Goal: Task Accomplishment & Management: Manage account settings

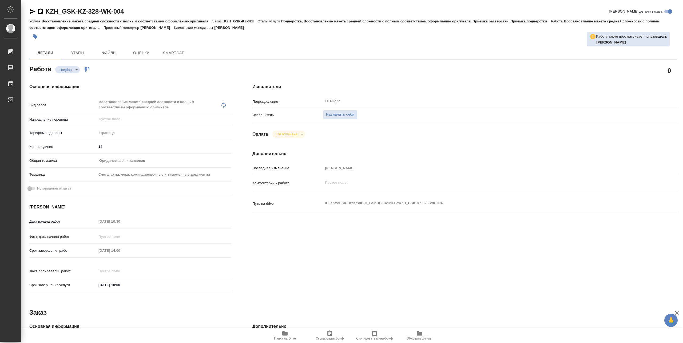
type textarea "x"
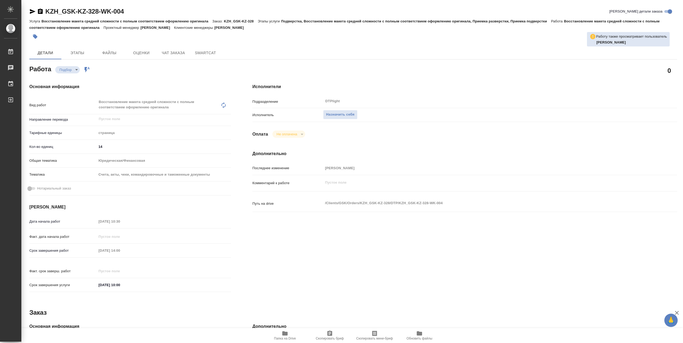
click at [275, 337] on span "Папка на Drive" at bounding box center [285, 335] width 38 height 10
type textarea "x"
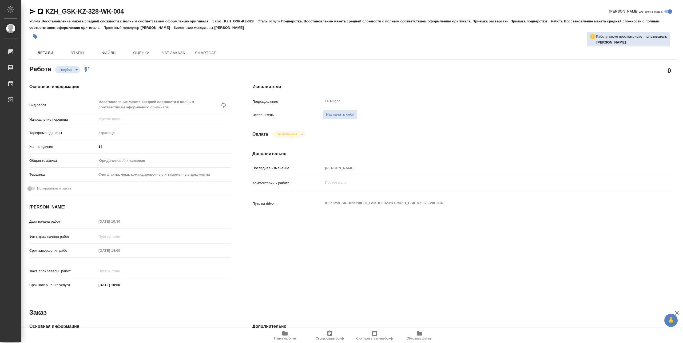
type textarea "x"
click at [279, 336] on span "Папка на Drive" at bounding box center [285, 338] width 22 height 4
type textarea "x"
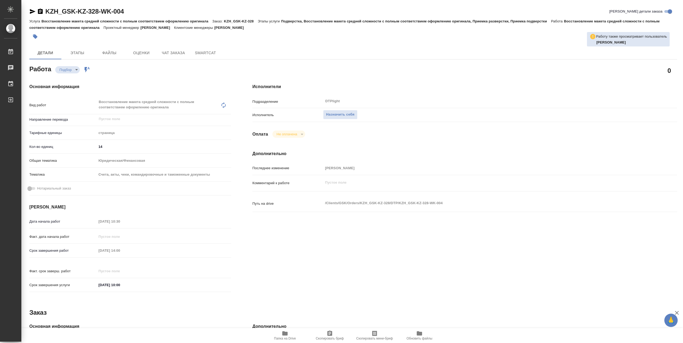
type textarea "x"
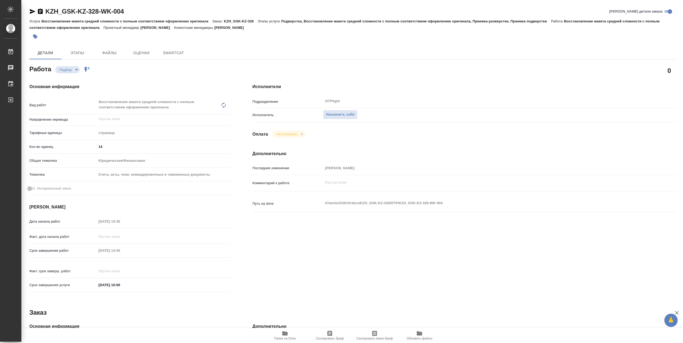
type textarea "x"
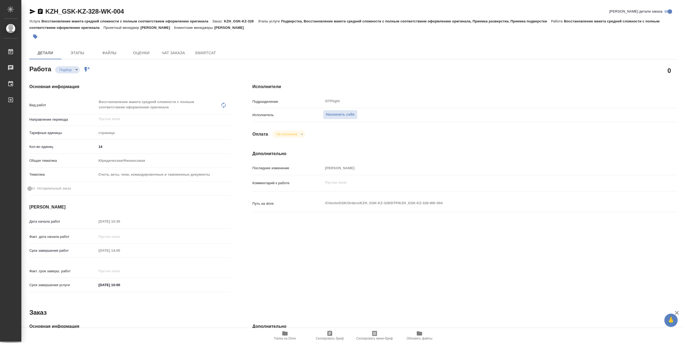
type textarea "x"
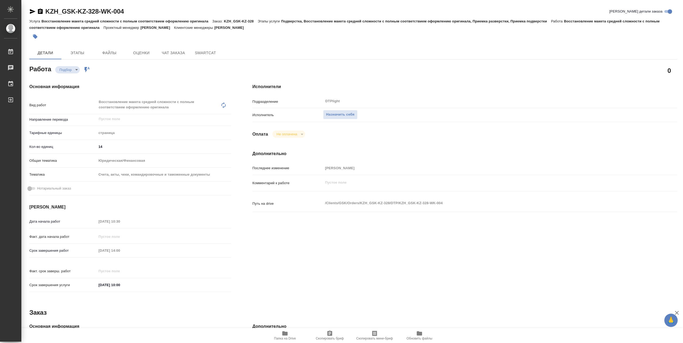
type textarea "x"
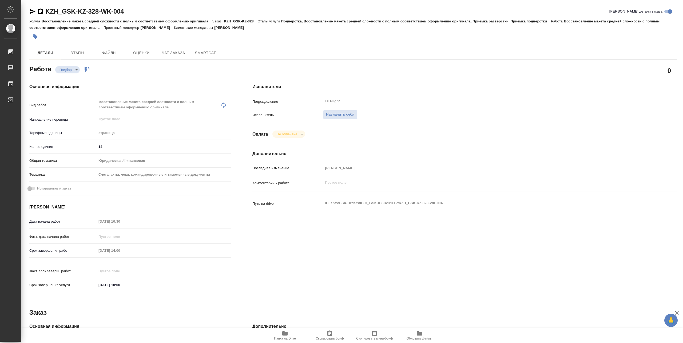
type textarea "x"
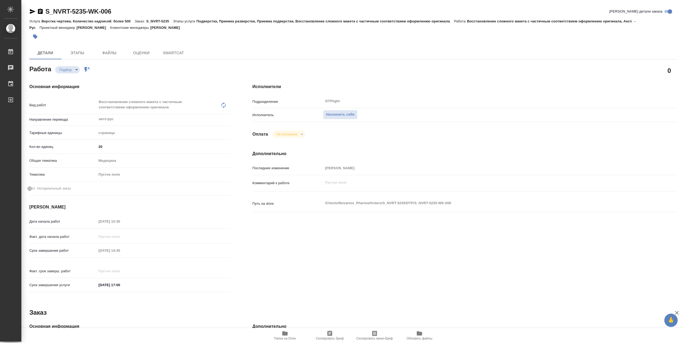
type textarea "x"
click at [284, 340] on span "Папка на Drive" at bounding box center [285, 338] width 22 height 4
type textarea "x"
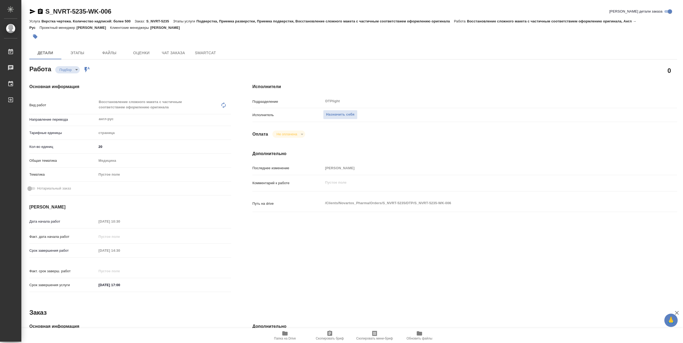
type textarea "x"
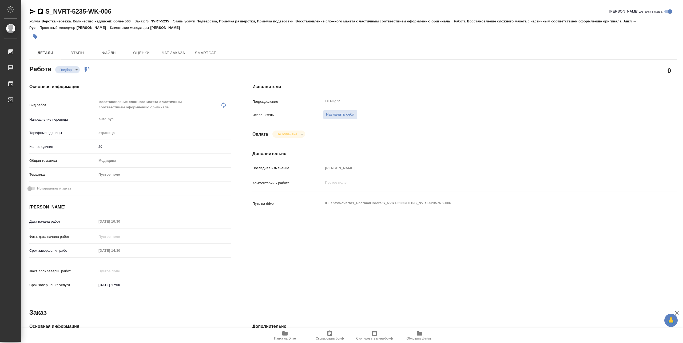
type textarea "x"
click at [345, 113] on span "Назначить себя" at bounding box center [340, 115] width 28 height 6
type textarea "x"
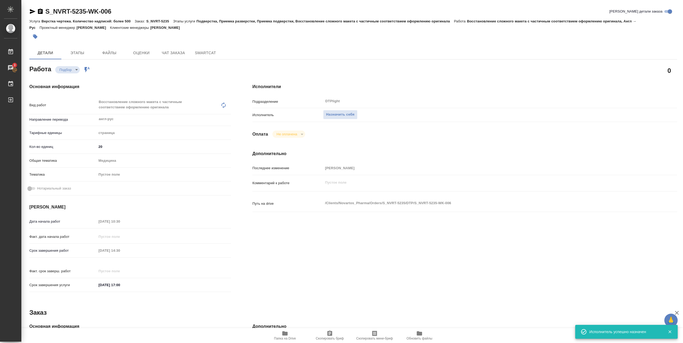
type textarea "x"
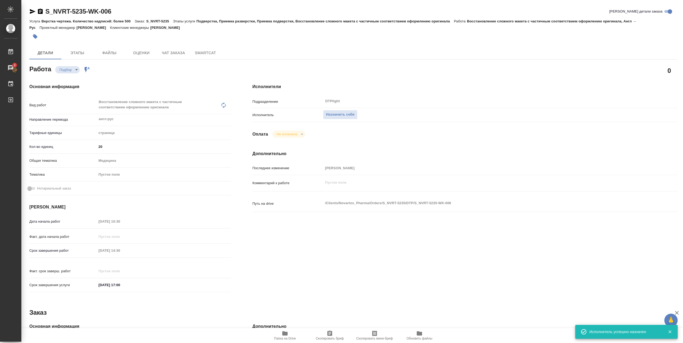
type textarea "x"
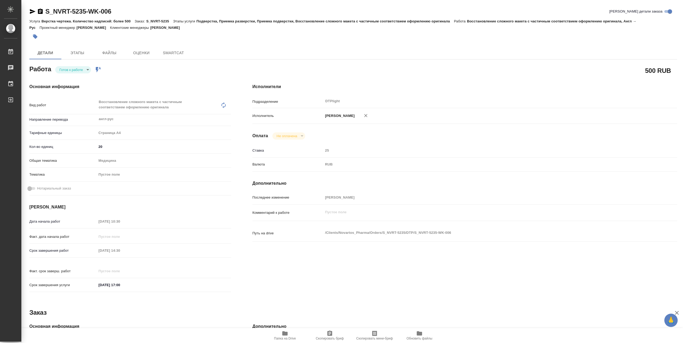
type textarea "x"
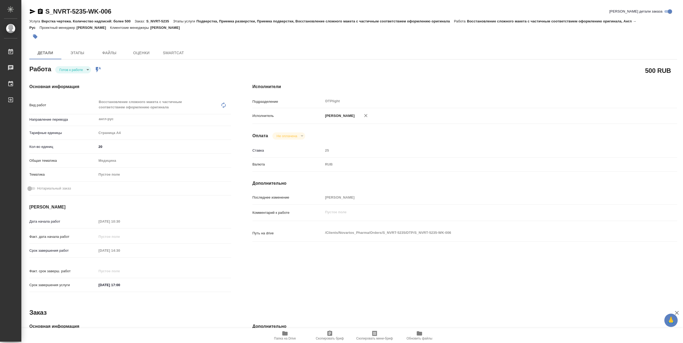
type textarea "x"
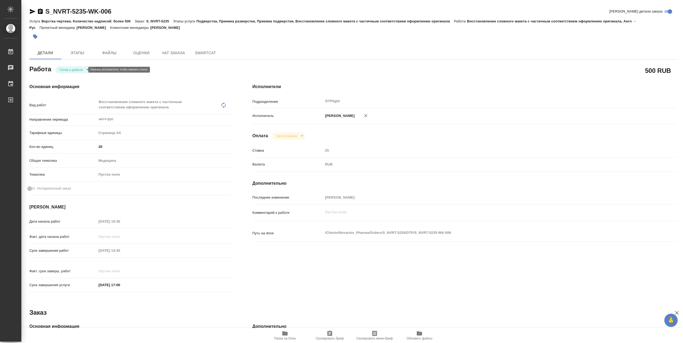
click at [76, 70] on body "🙏 .cls-1 fill:#fff; AWATERA [PERSON_NAME] Чаты График Выйти S_NVRT-5235-WK-006 …" at bounding box center [341, 171] width 683 height 343
click at [73, 71] on button "В работе" at bounding box center [68, 70] width 18 height 6
type textarea "x"
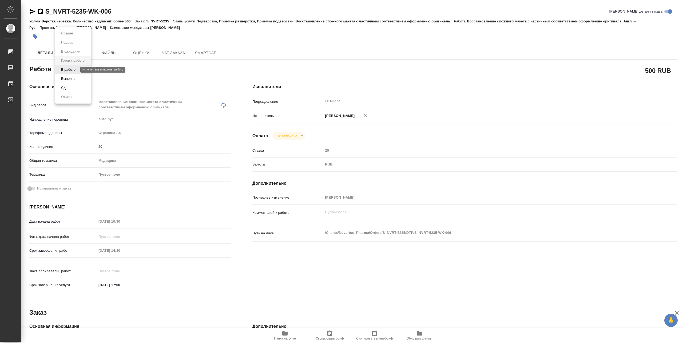
type textarea "x"
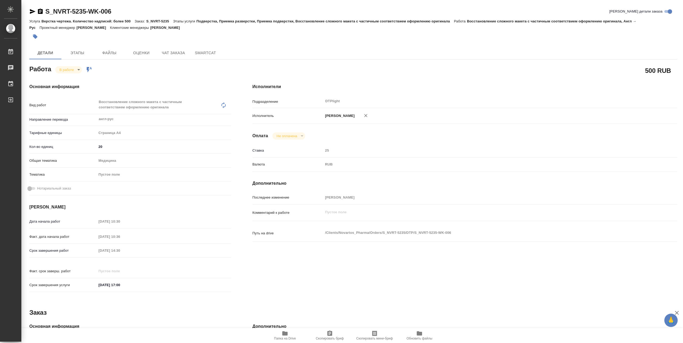
type textarea "x"
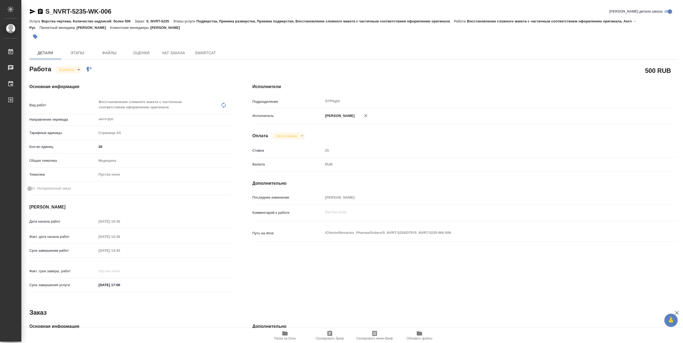
type textarea "x"
drag, startPoint x: 46, startPoint y: 15, endPoint x: 116, endPoint y: 14, distance: 69.6
click at [116, 14] on div "S_NVRT-5235-WK-006 Кратко детали заказа" at bounding box center [353, 11] width 648 height 9
copy link "S_NVRT-5235-WK-006"
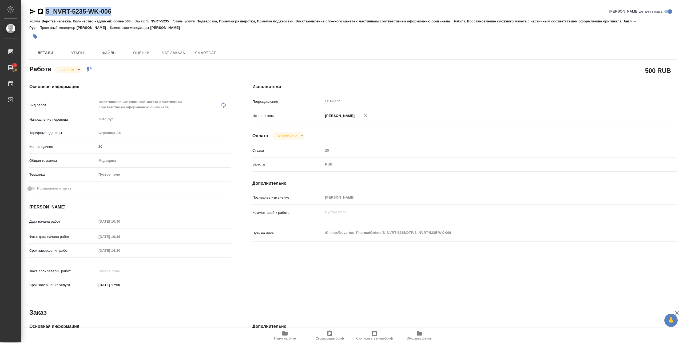
copy link "S_NVRT-5235-WK-006"
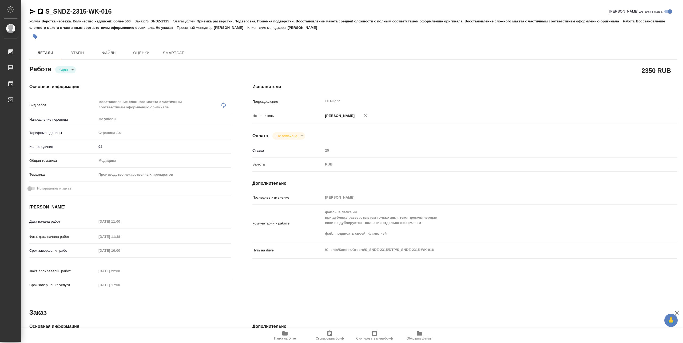
type textarea "x"
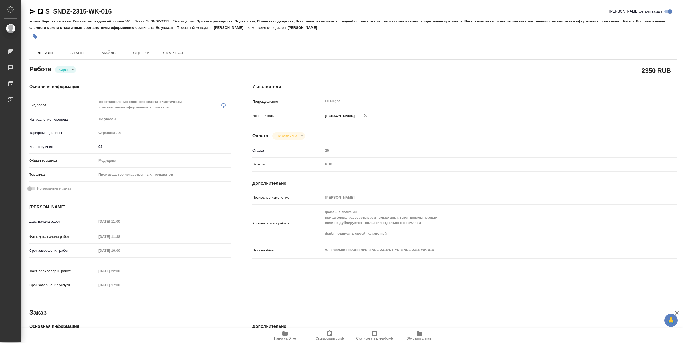
type textarea "x"
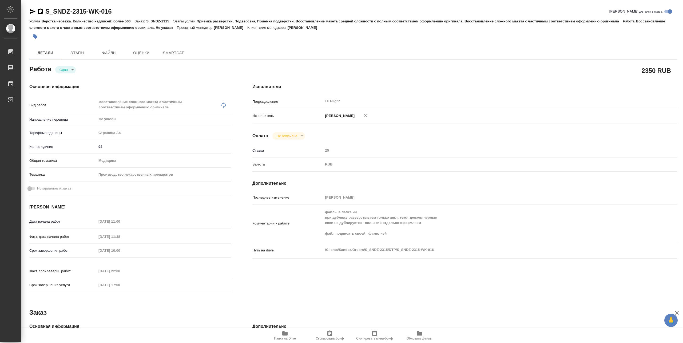
type textarea "x"
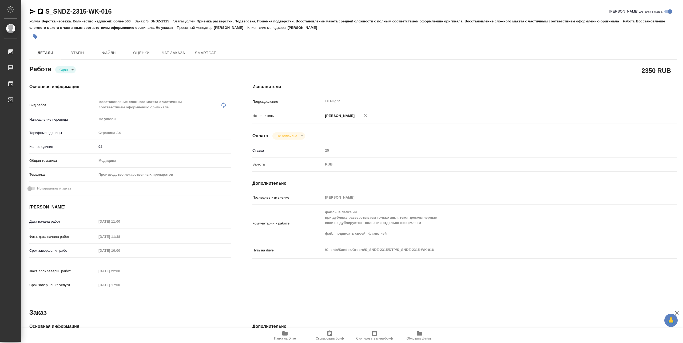
type textarea "x"
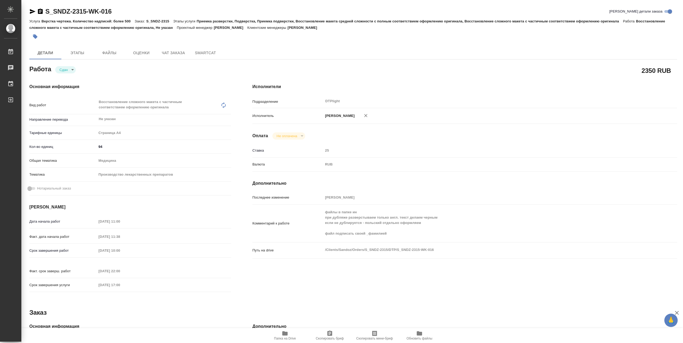
type textarea "x"
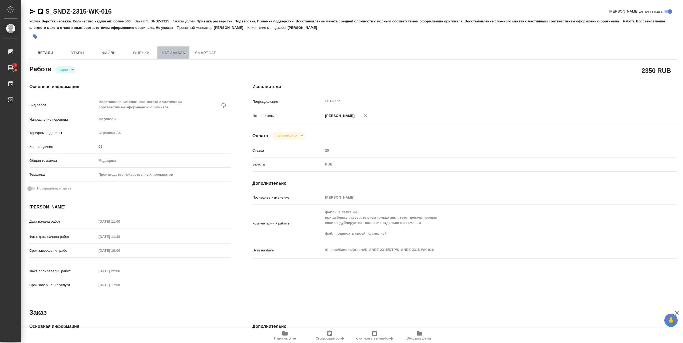
click at [164, 51] on span "Чат заказа" at bounding box center [174, 53] width 26 height 7
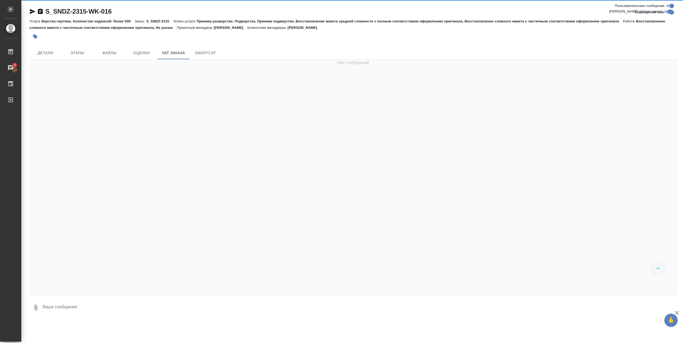
click at [285, 335] on div ".cls-1 fill:#fff; AWATERA Pankina Anna Работы 3 Чаты График Выйти S_SNDZ-2315-W…" at bounding box center [341, 171] width 683 height 343
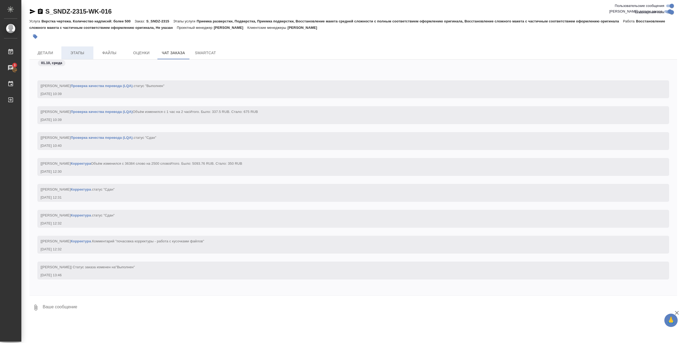
scroll to position [48625, 0]
click at [49, 53] on span "Детали" at bounding box center [46, 53] width 26 height 7
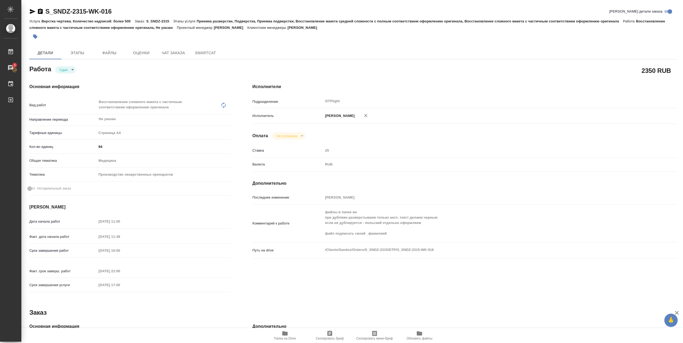
type textarea "x"
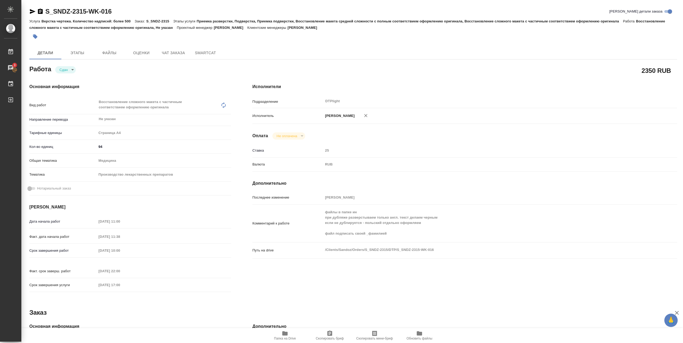
click at [288, 338] on span "Папка на Drive" at bounding box center [285, 338] width 22 height 4
type textarea "x"
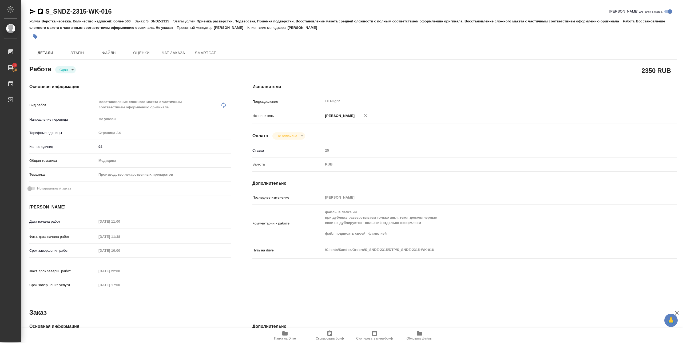
type textarea "x"
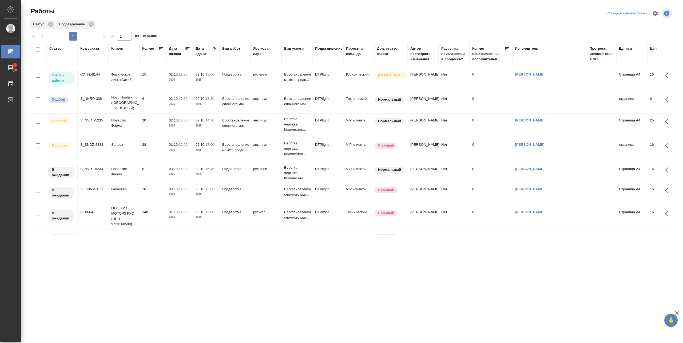
click at [195, 86] on td "02.10, 13:00 2025" at bounding box center [206, 78] width 27 height 19
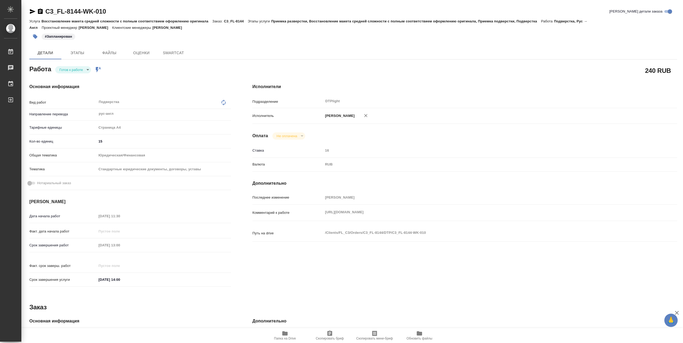
type textarea "x"
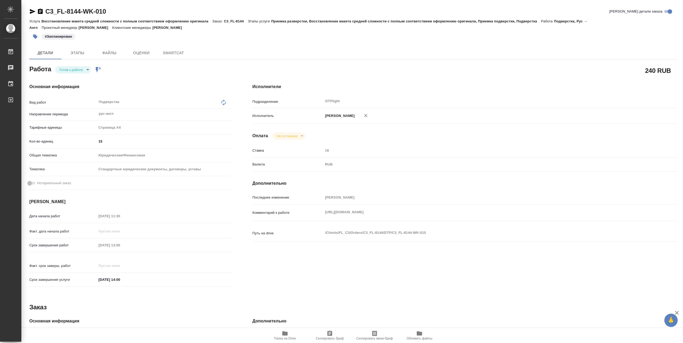
click at [88, 70] on body "🙏 .cls-1 fill:#fff; AWATERA [PERSON_NAME] Чаты График Выйти C3_FL-8144-WK-010 К…" at bounding box center [341, 171] width 683 height 343
type textarea "x"
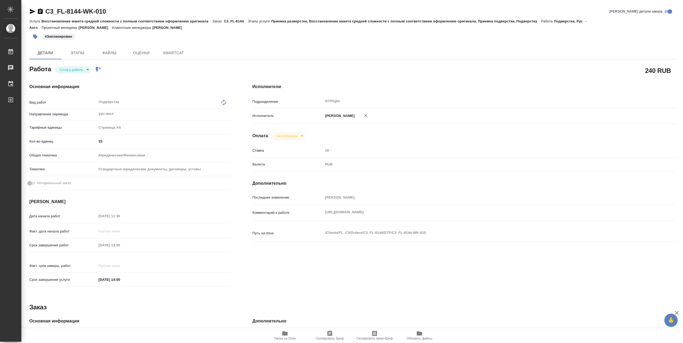
type textarea "x"
click at [80, 71] on li "В работе" at bounding box center [73, 69] width 36 height 9
type textarea "x"
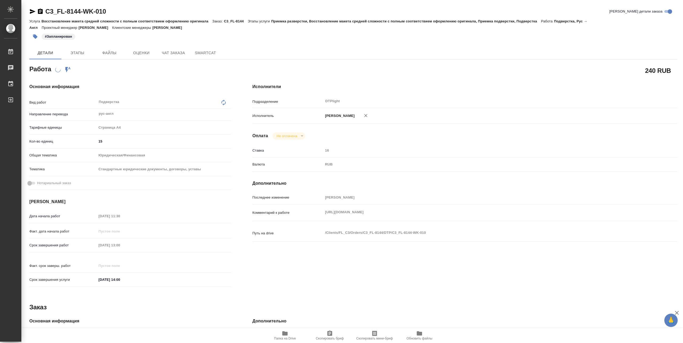
type textarea "x"
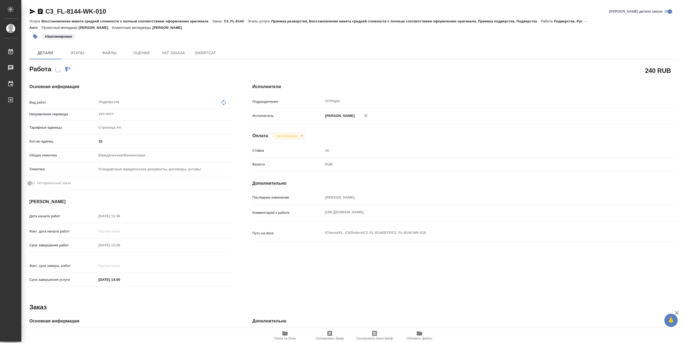
type textarea "x"
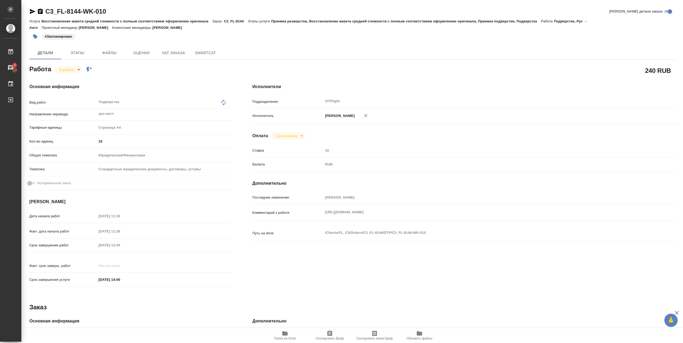
type textarea "x"
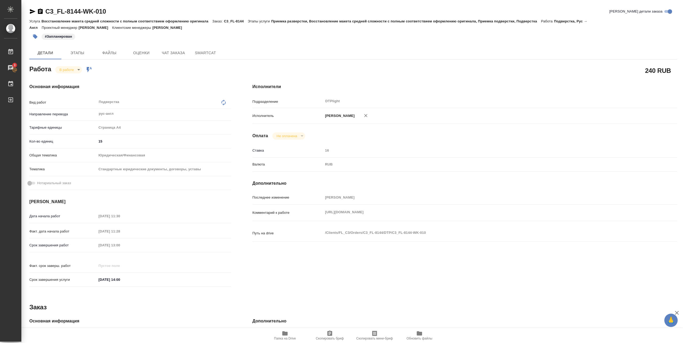
type textarea "x"
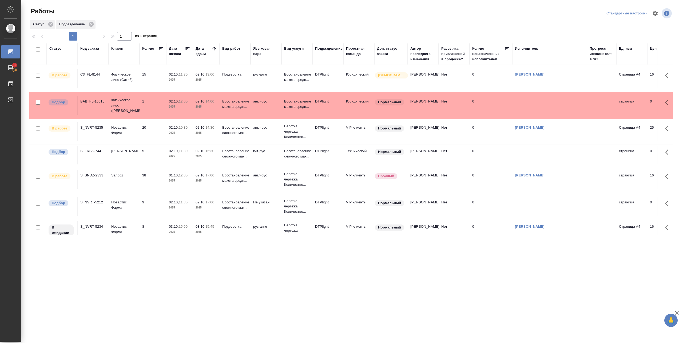
click at [146, 80] on td "15" at bounding box center [153, 78] width 27 height 19
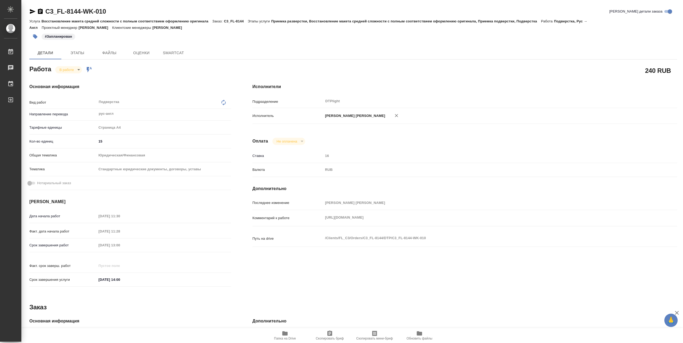
type textarea "x"
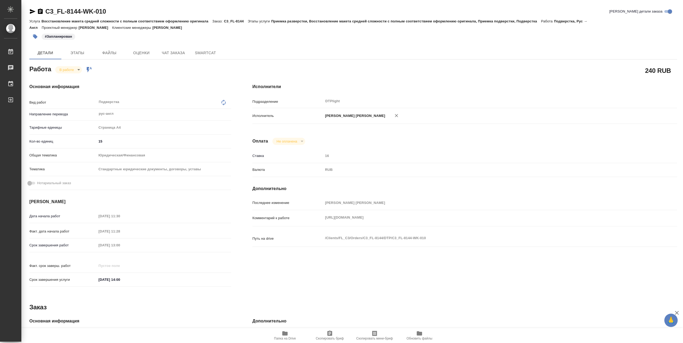
type textarea "x"
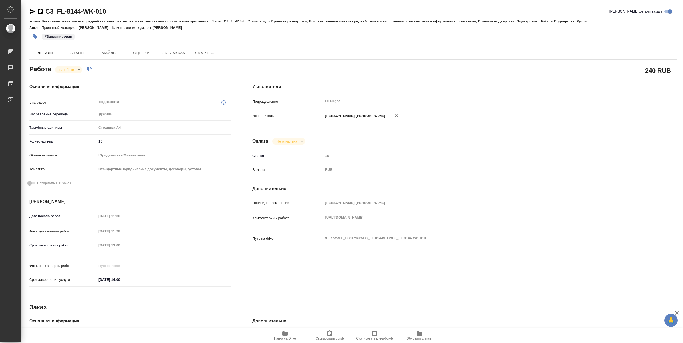
type textarea "x"
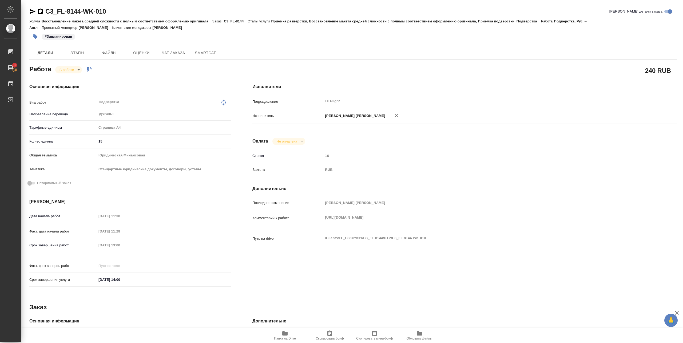
click at [282, 335] on icon "button" at bounding box center [285, 333] width 6 height 6
click at [286, 332] on icon "button" at bounding box center [284, 333] width 5 height 4
click at [72, 66] on body "🙏 .cls-1 fill:#fff; AWATERA Pankina Anna Работы 3 Чаты График Выйти C3_FL-8144-…" at bounding box center [341, 171] width 683 height 343
click at [73, 76] on button "Выполнен" at bounding box center [68, 79] width 19 height 6
drag, startPoint x: 44, startPoint y: 15, endPoint x: 109, endPoint y: 13, distance: 64.6
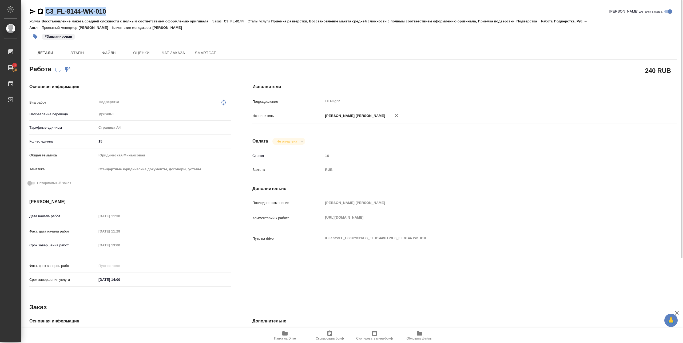
click at [109, 13] on div "C3_FL-8144-WK-010 Кратко детали заказа" at bounding box center [353, 11] width 648 height 9
copy link "C3_FL-8144-WK-010"
type textarea "x"
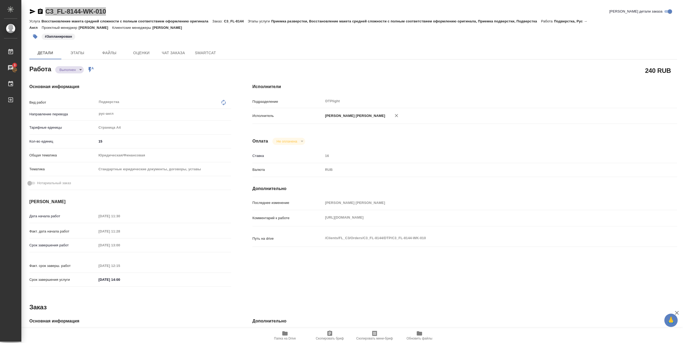
type textarea "x"
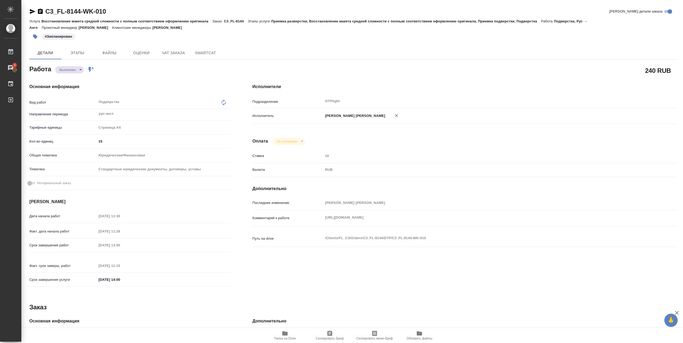
type textarea "x"
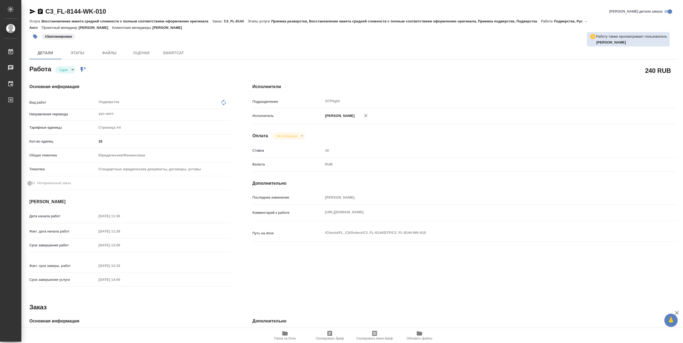
type textarea "x"
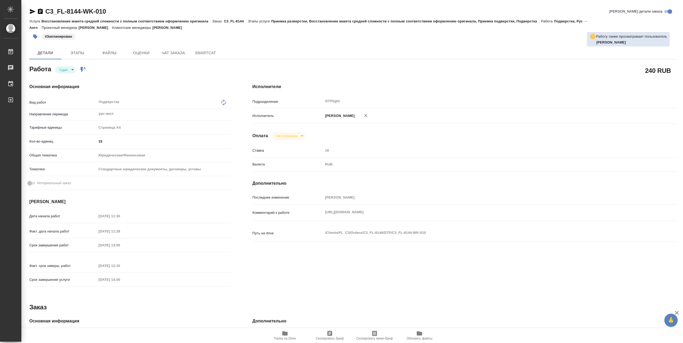
type textarea "x"
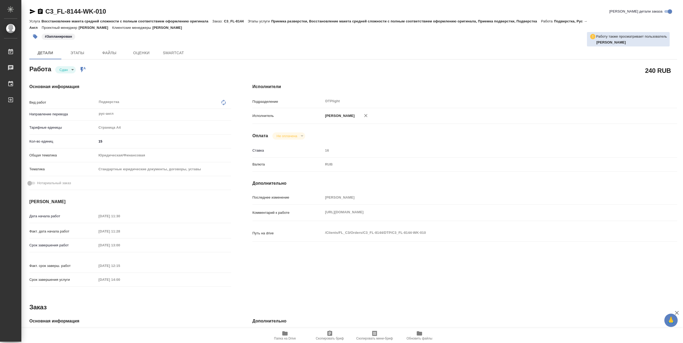
type textarea "x"
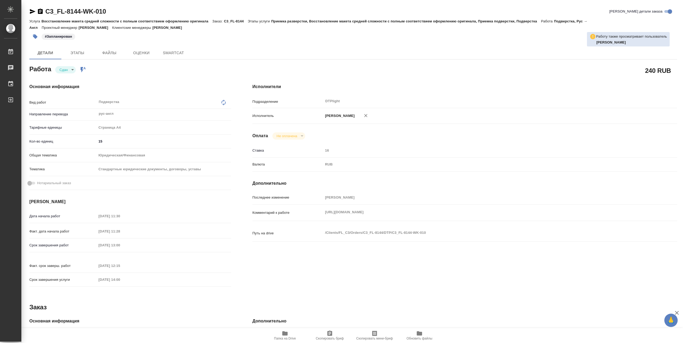
type textarea "x"
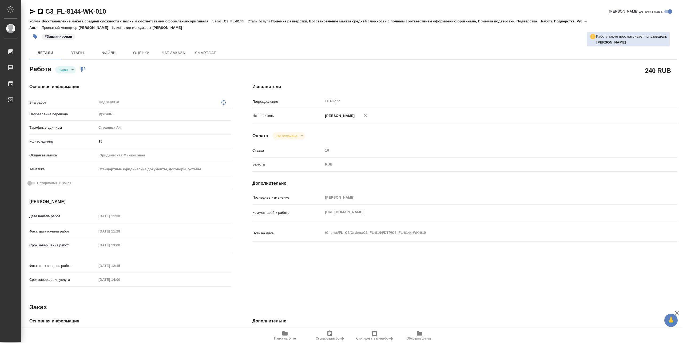
type textarea "x"
